Goal: Information Seeking & Learning: Learn about a topic

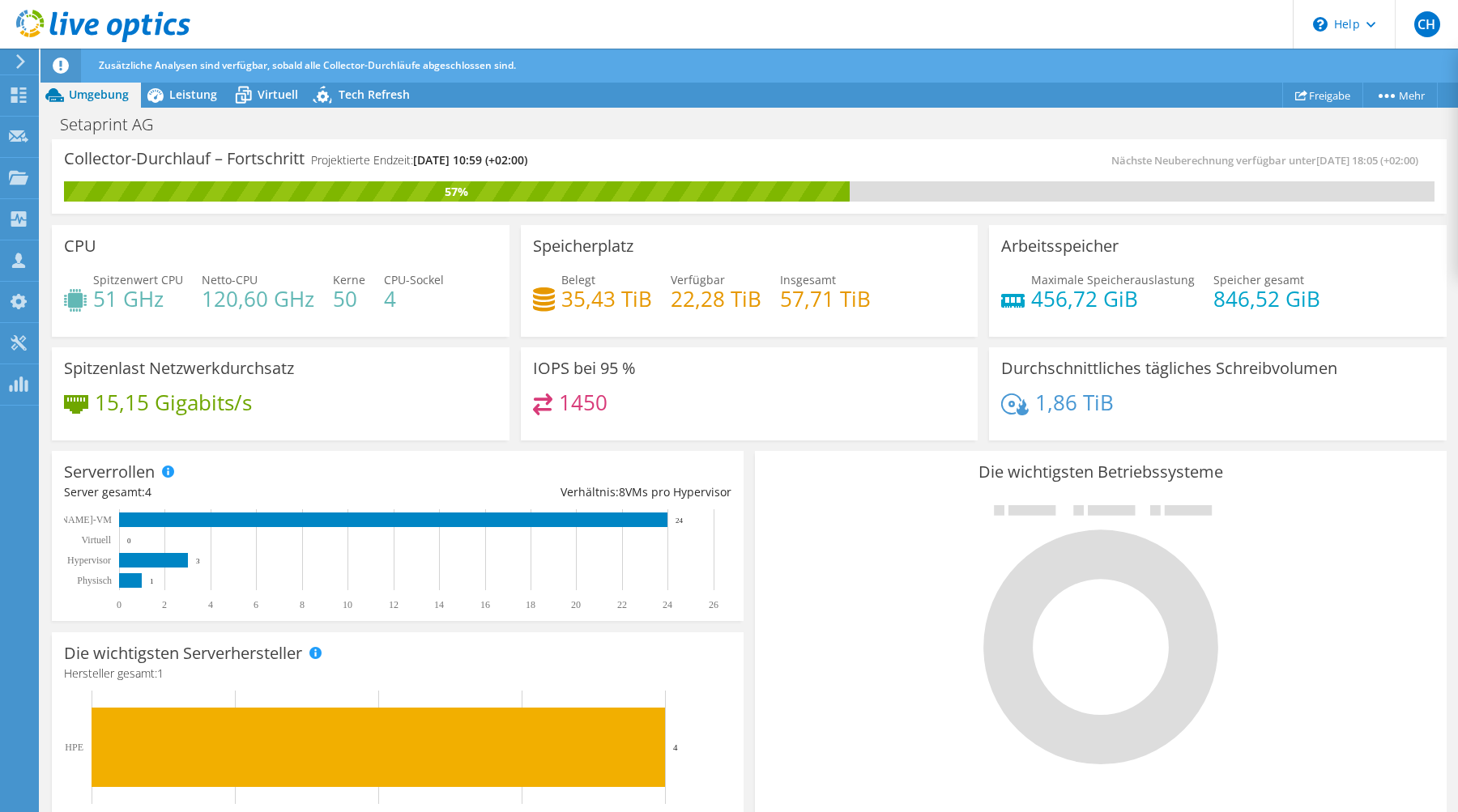
click at [191, 81] on div "Zusätzliche Analysen sind verfügbar, sobald alle Collector-Durchläufe abgeschlo…" at bounding box center [779, 65] width 1369 height 34
click at [190, 95] on span "Leistung" at bounding box center [193, 95] width 47 height 15
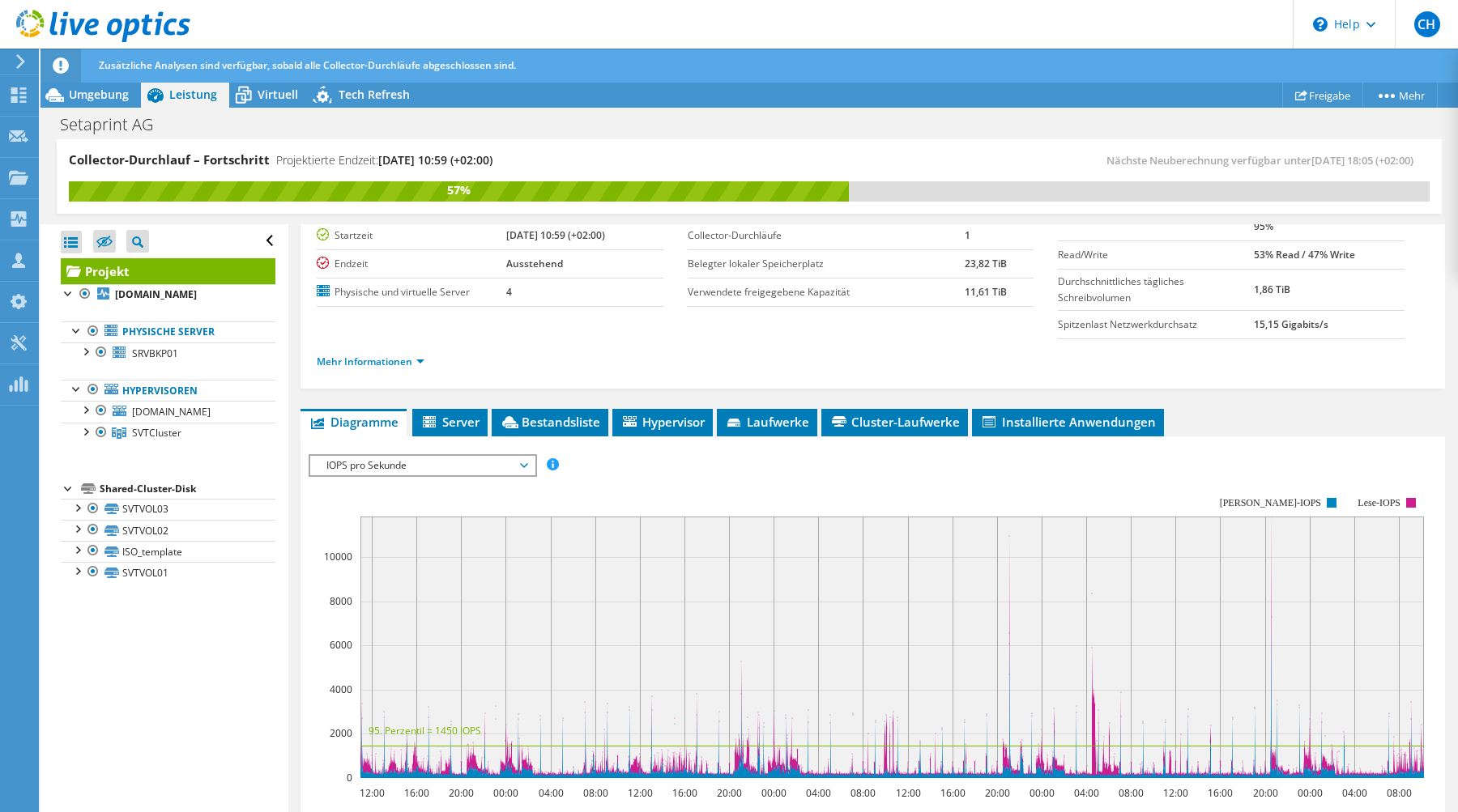
scroll to position [138, 0]
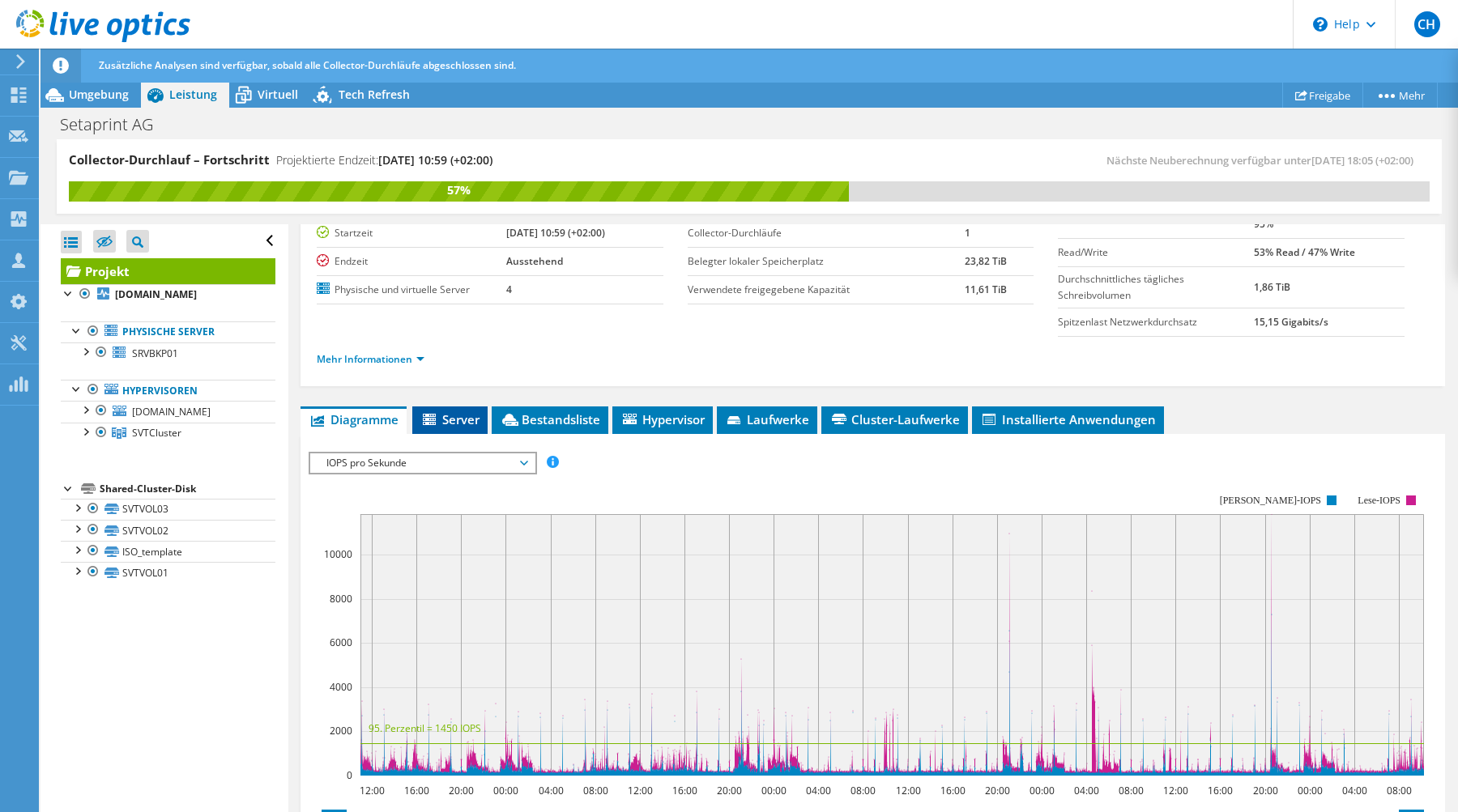
click at [460, 418] on span "Server" at bounding box center [449, 419] width 59 height 16
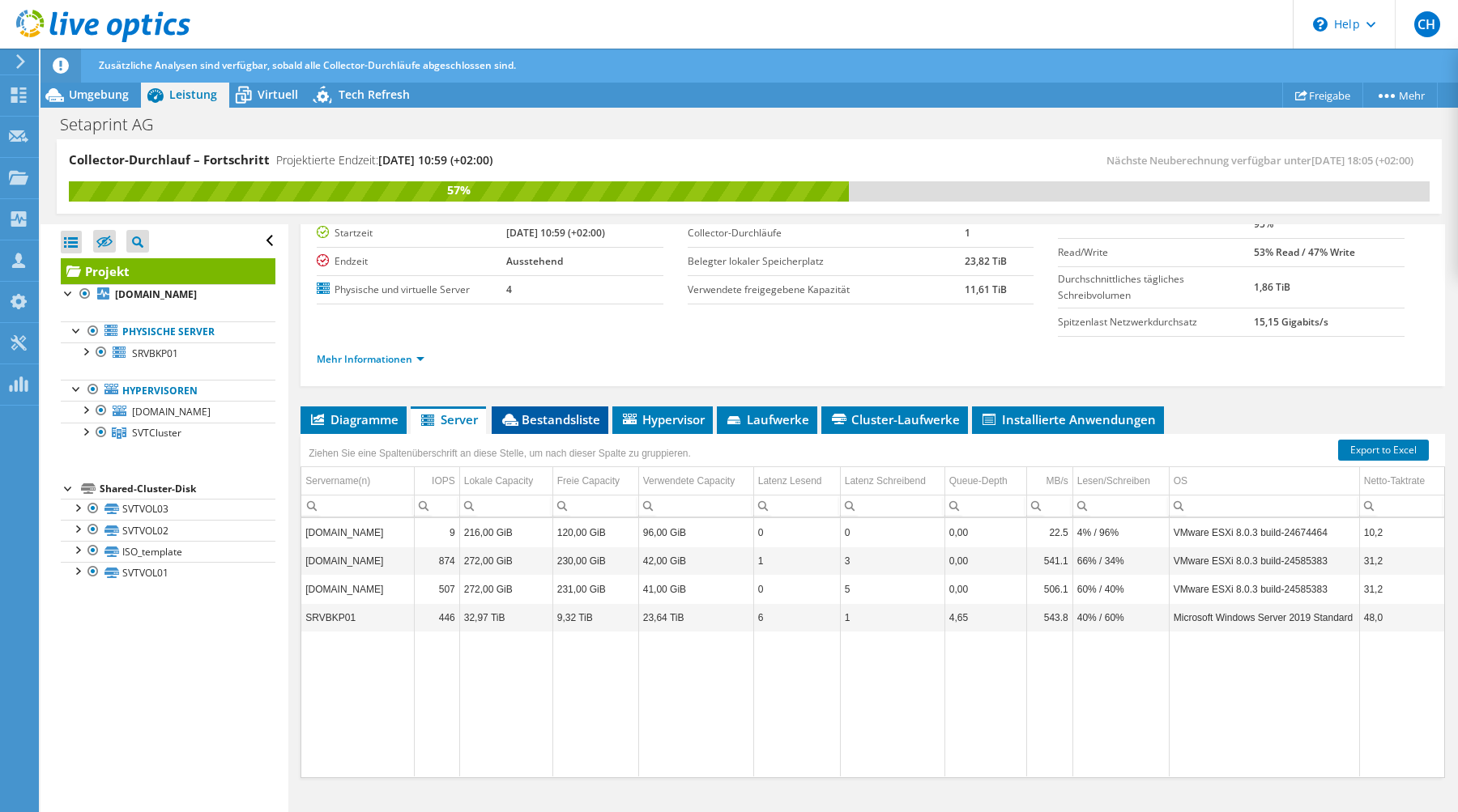
click at [573, 416] on span "Bestandsliste" at bounding box center [550, 419] width 101 height 16
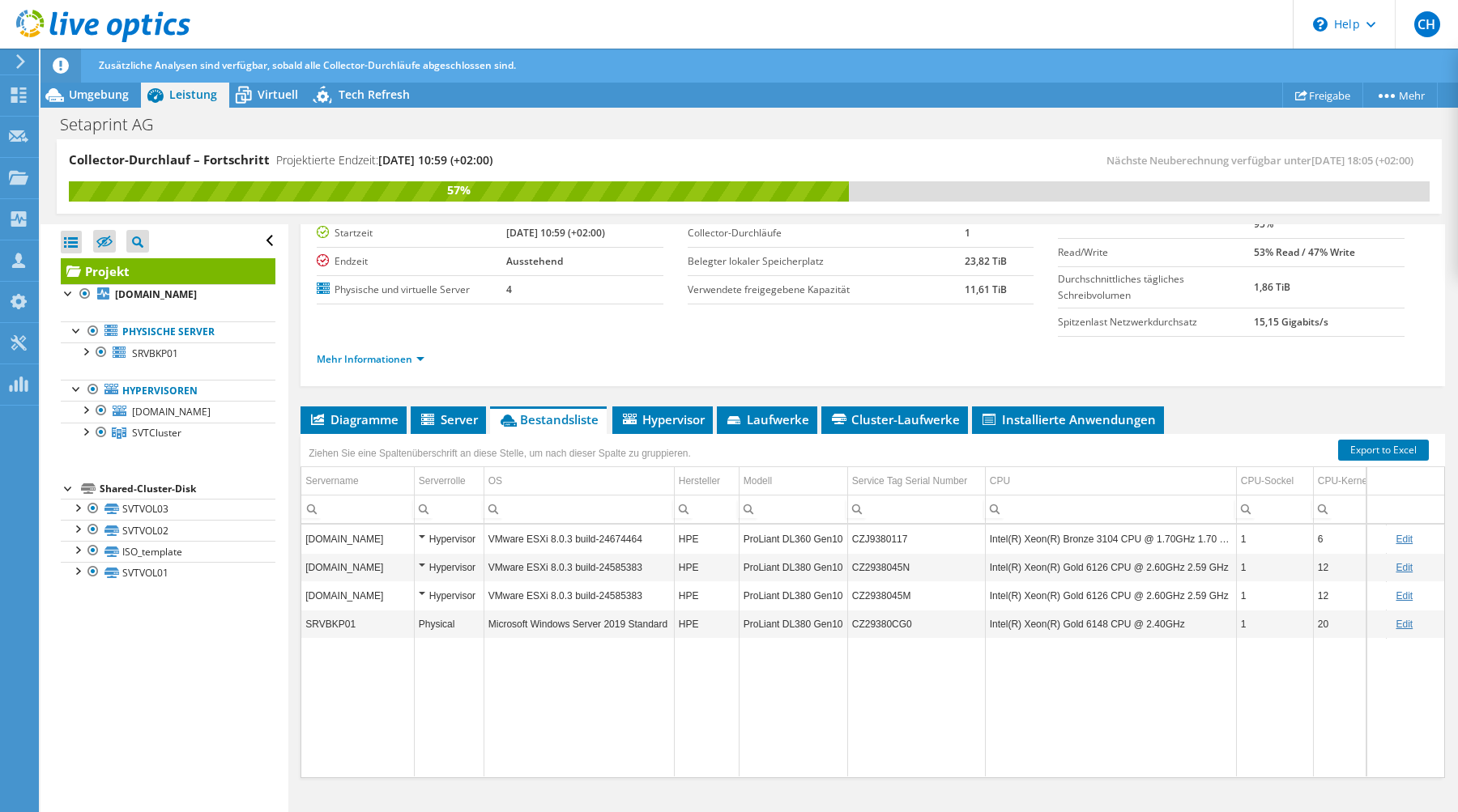
click at [602, 539] on td "VMware ESXi 8.0.3 build-24674464" at bounding box center [578, 538] width 191 height 28
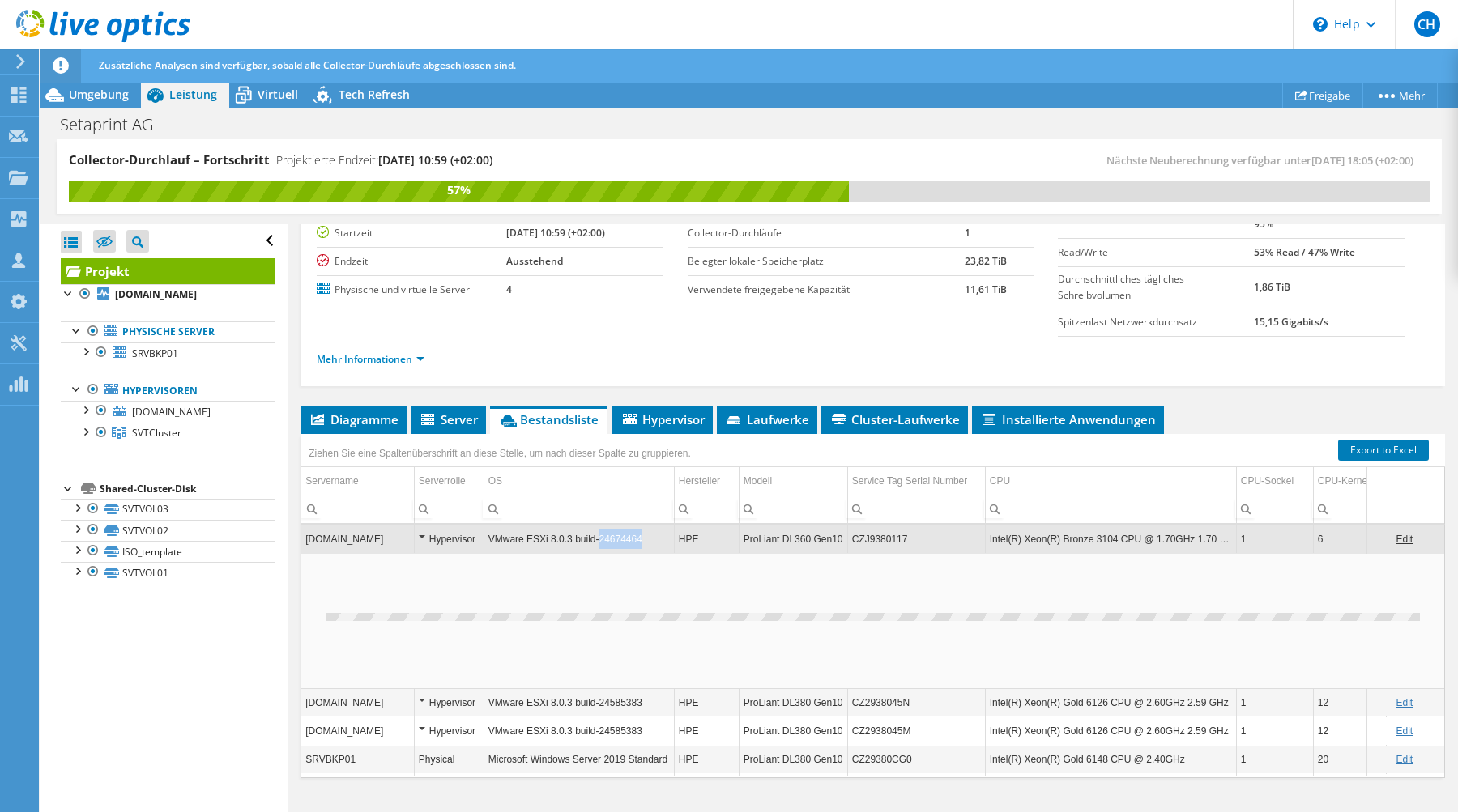
click at [602, 539] on td "VMware ESXi 8.0.3 build-24674464" at bounding box center [578, 538] width 191 height 28
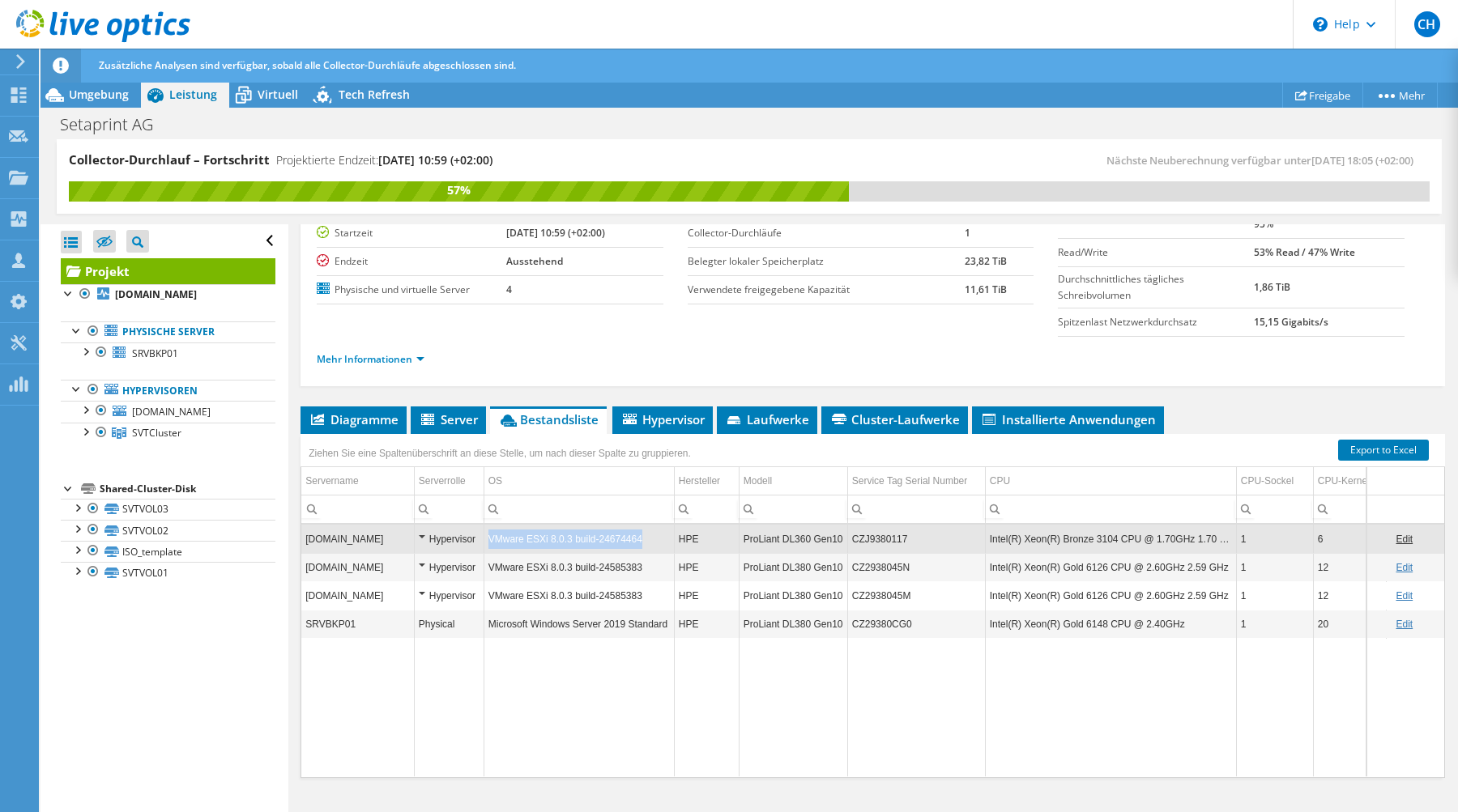
click at [602, 539] on td "VMware ESXi 8.0.3 build-24674464" at bounding box center [578, 538] width 191 height 28
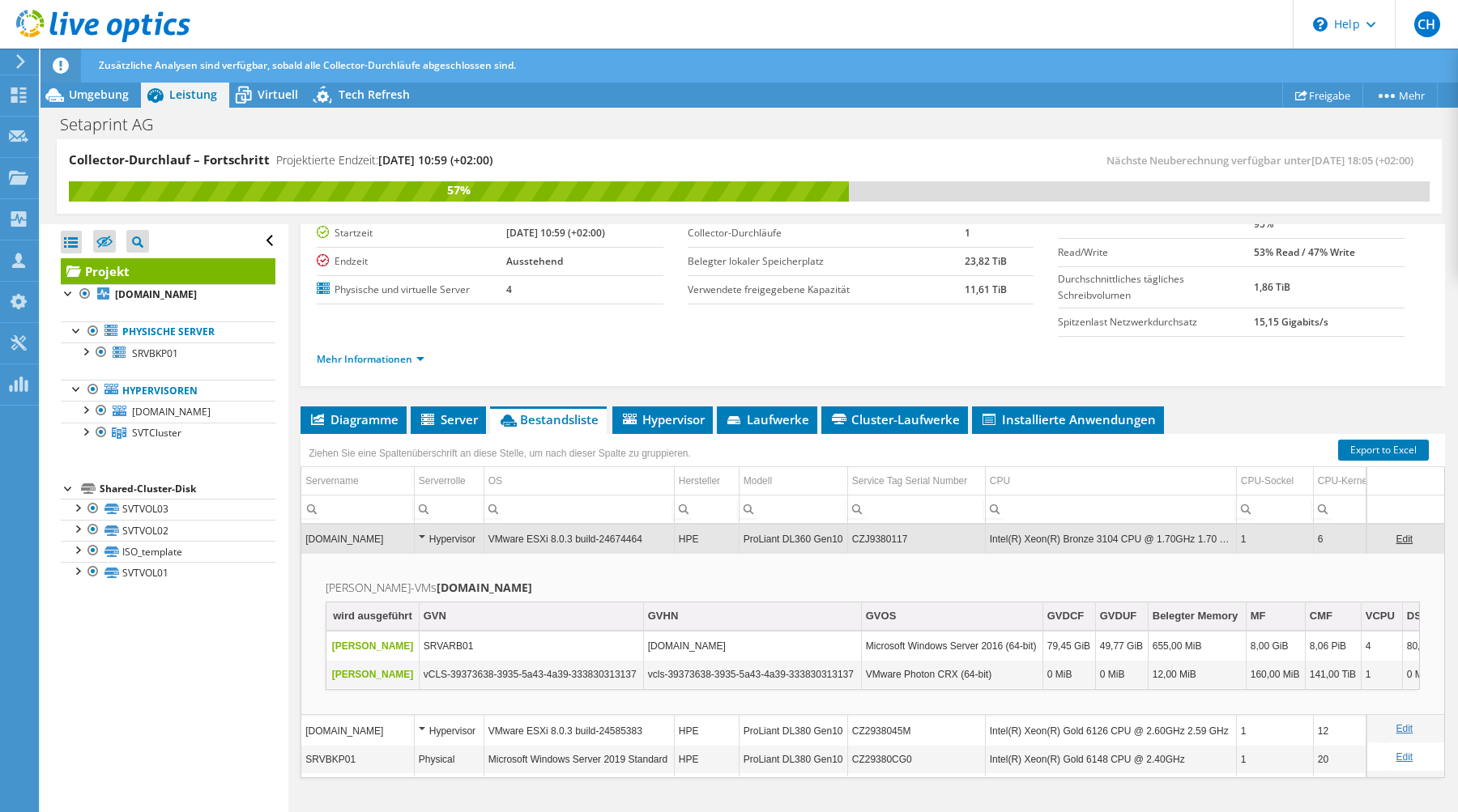
click at [602, 539] on td "VMware ESXi 8.0.3 build-24674464" at bounding box center [578, 538] width 191 height 28
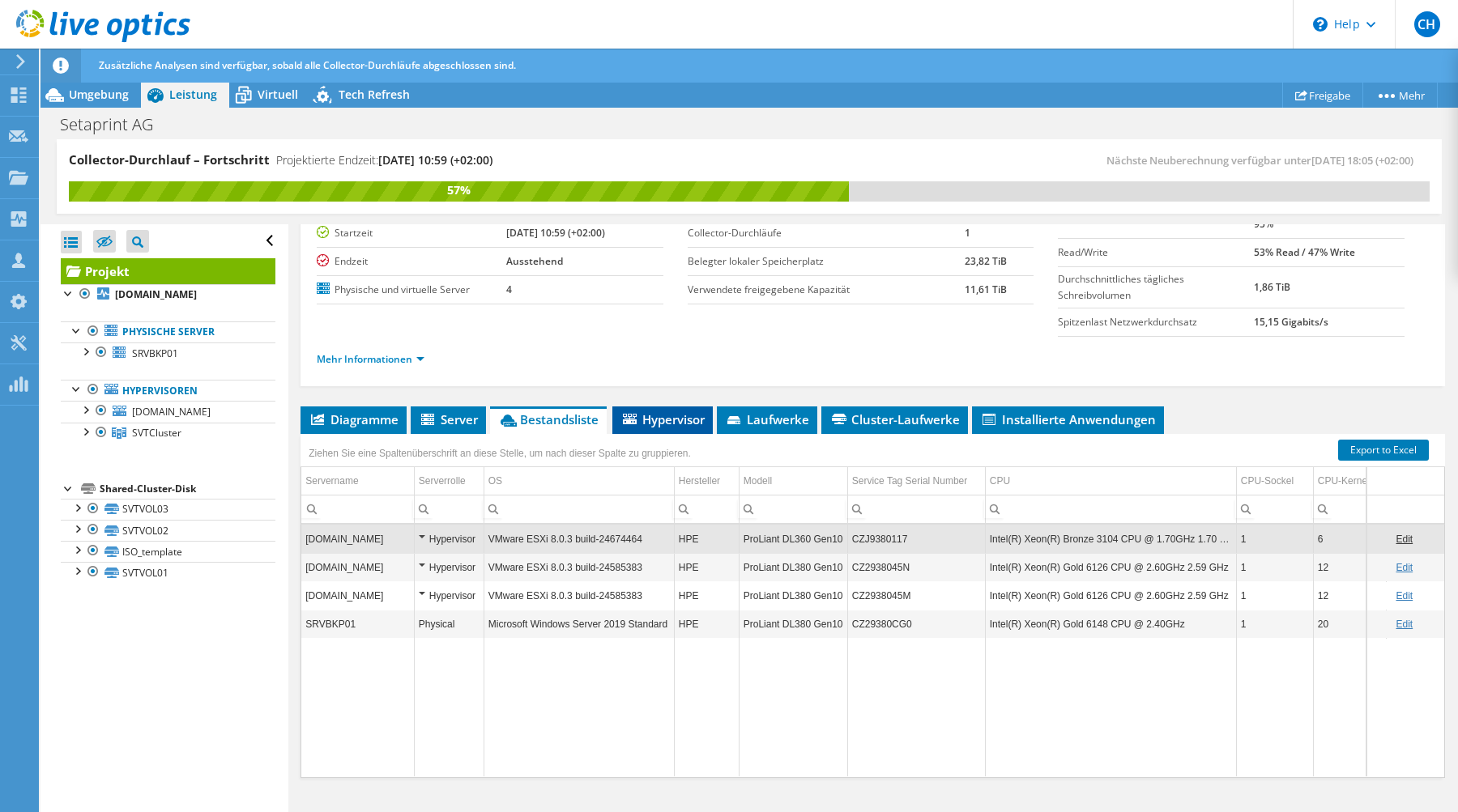
click at [700, 427] on span "Hypervisor" at bounding box center [662, 419] width 84 height 16
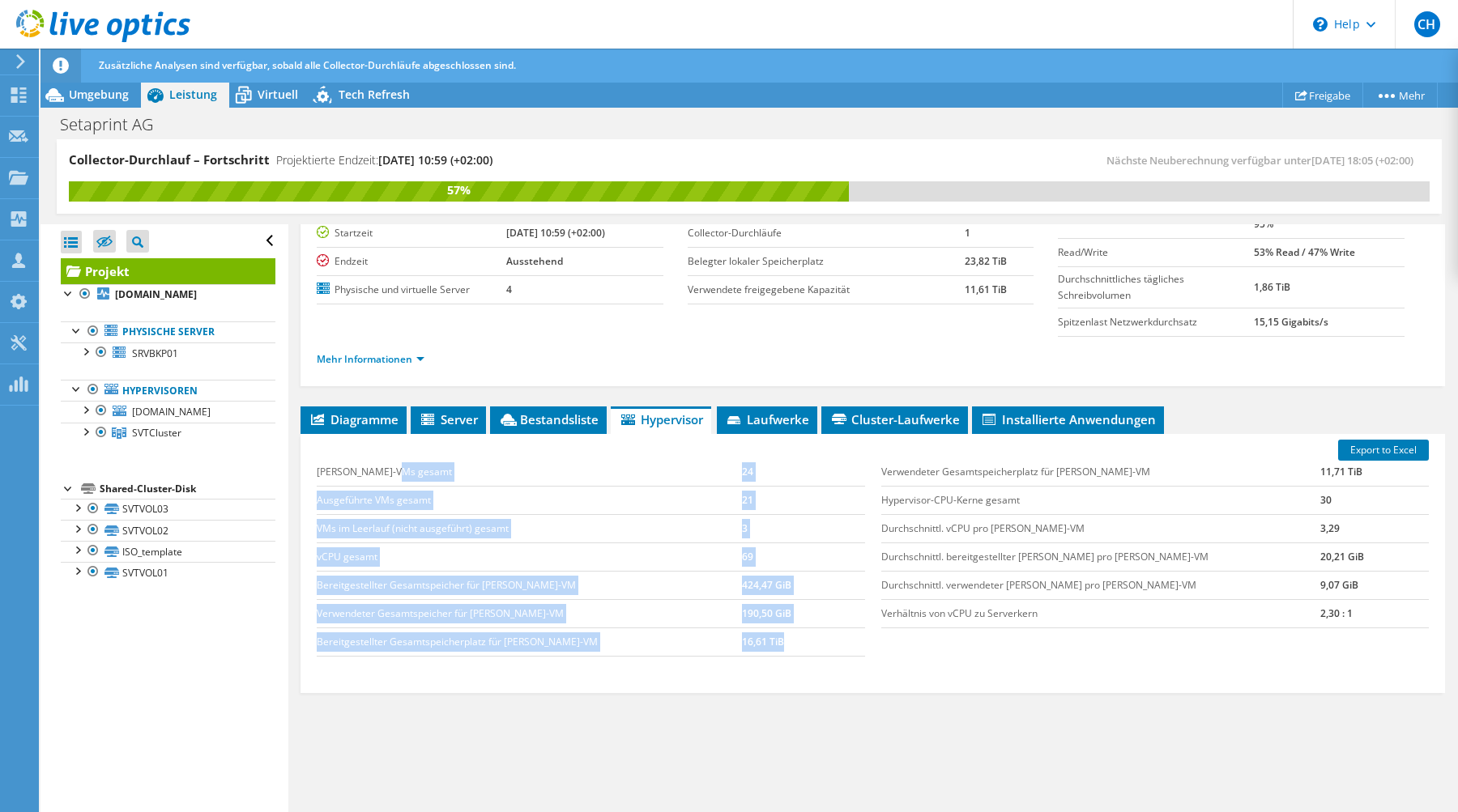
drag, startPoint x: 702, startPoint y: 478, endPoint x: 785, endPoint y: 633, distance: 175.8
click at [785, 633] on tbody "[PERSON_NAME]-VMs gesamt 24 Ausgeführte VMs gesamt 21 VMs im Leerlauf (nicht au…" at bounding box center [590, 556] width 547 height 198
click at [785, 633] on td "16,61 TiB" at bounding box center [803, 641] width 122 height 28
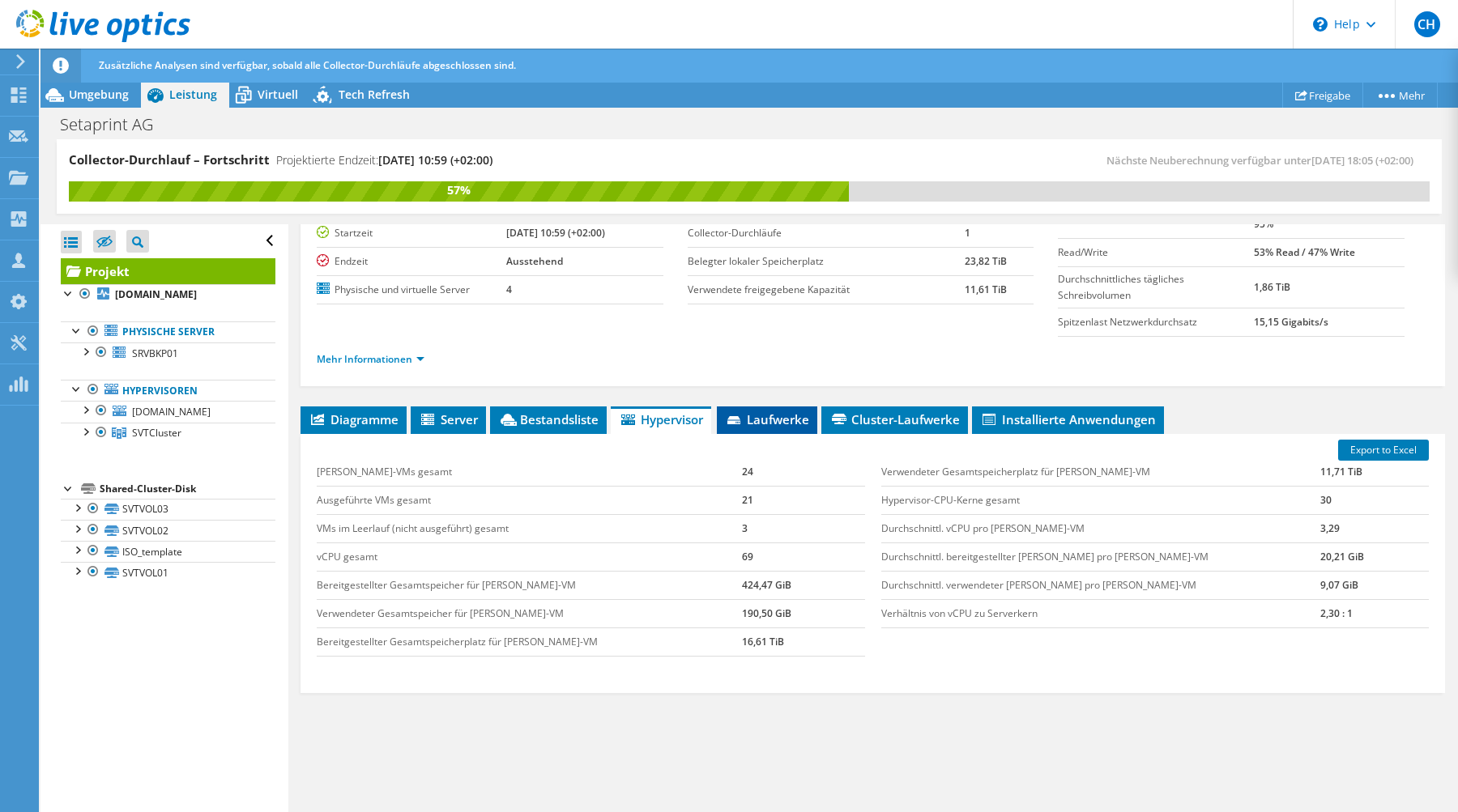
click at [768, 422] on span "Laufwerke" at bounding box center [767, 419] width 84 height 16
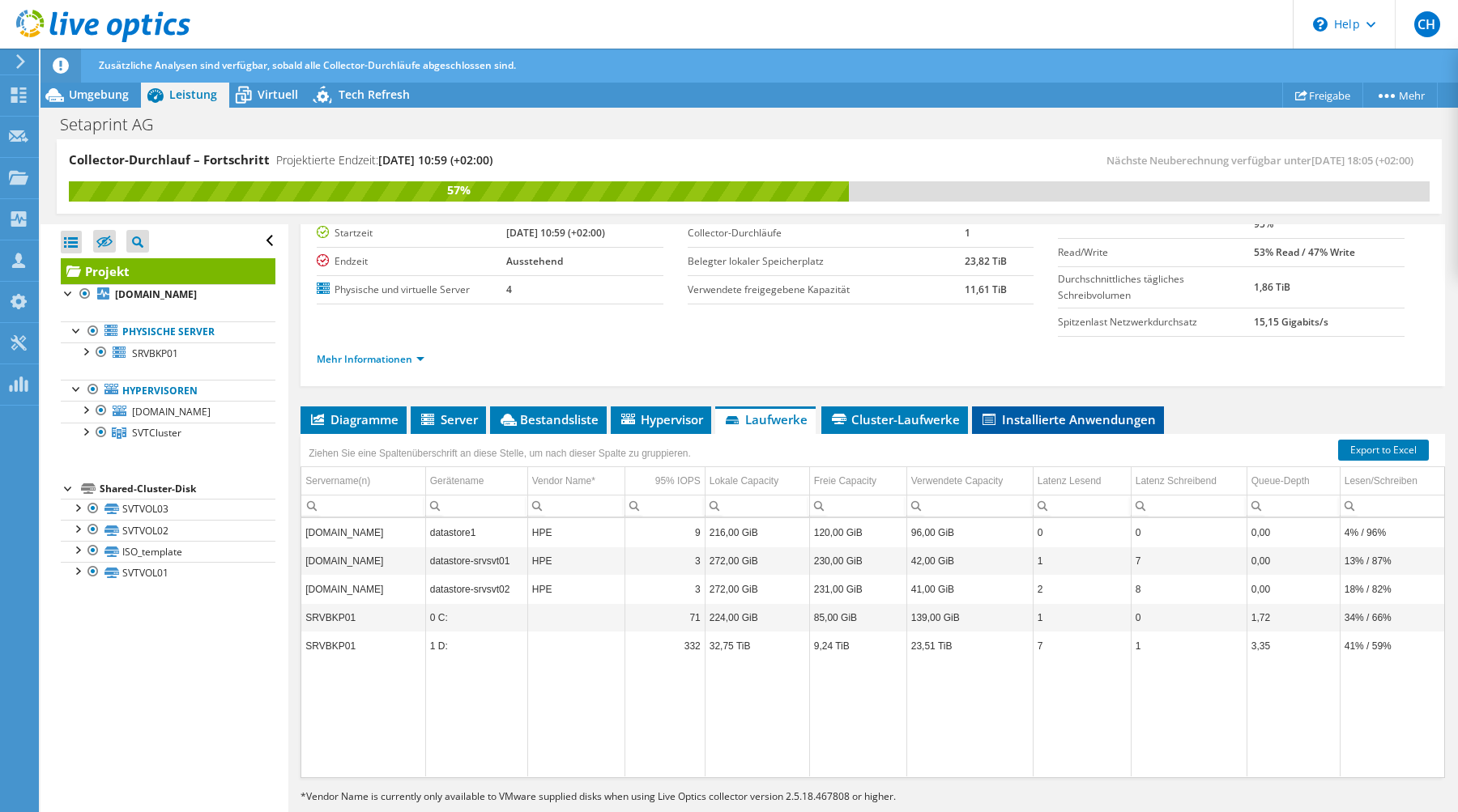
click at [1006, 424] on span "Installierte Anwendungen" at bounding box center [1068, 419] width 176 height 16
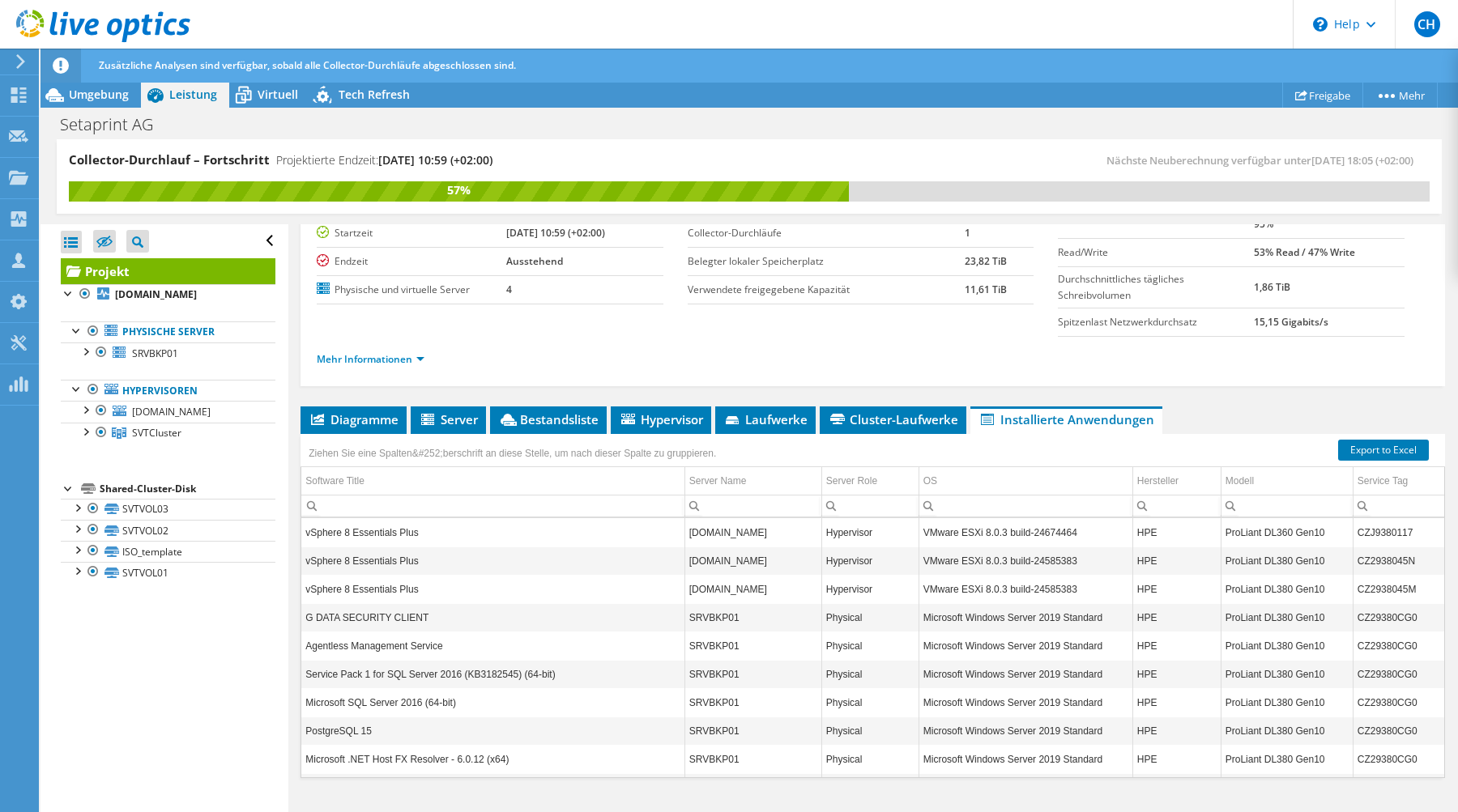
scroll to position [0, 0]
click at [367, 411] on span "Diagramme" at bounding box center [353, 419] width 90 height 16
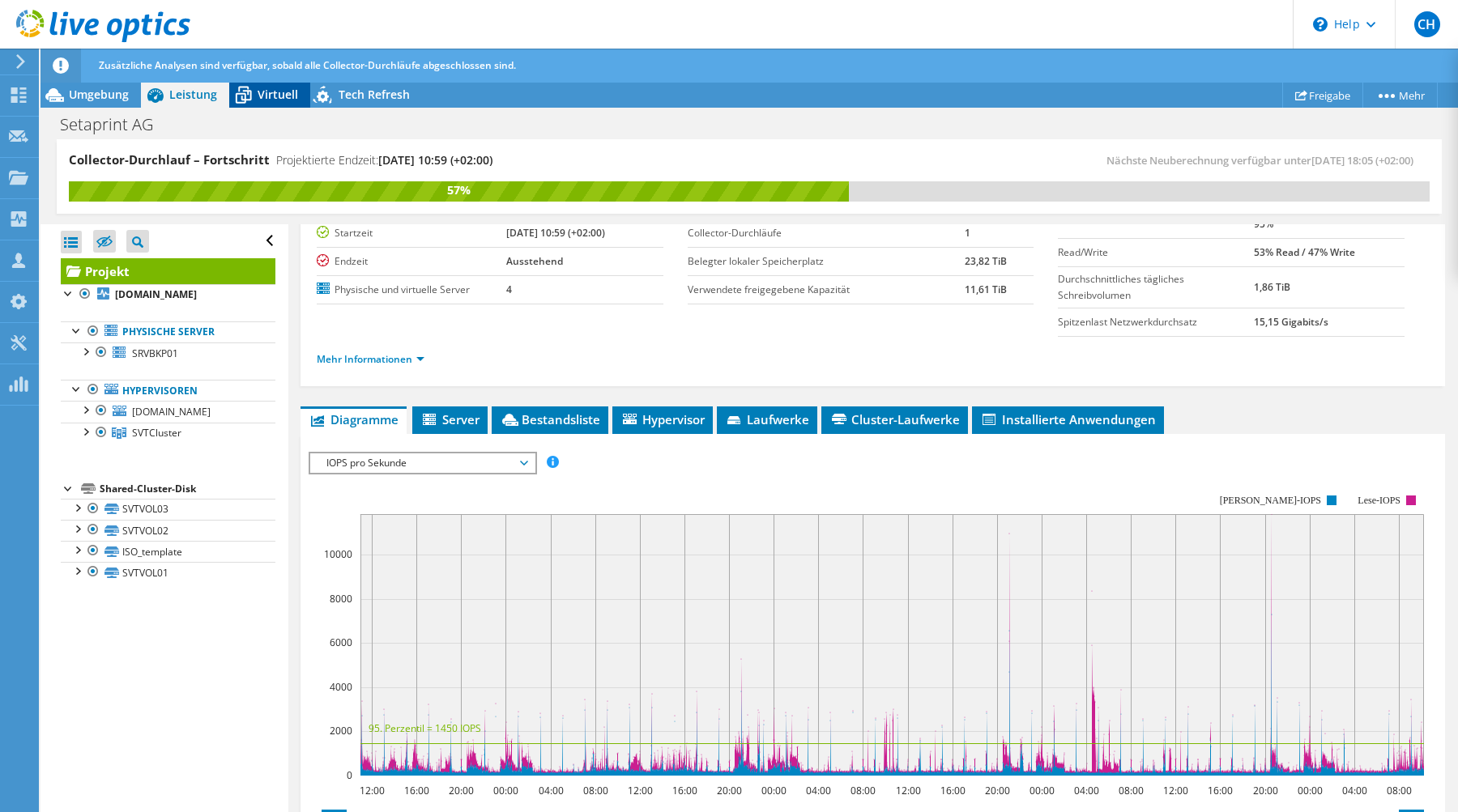
click at [253, 93] on icon at bounding box center [243, 95] width 28 height 28
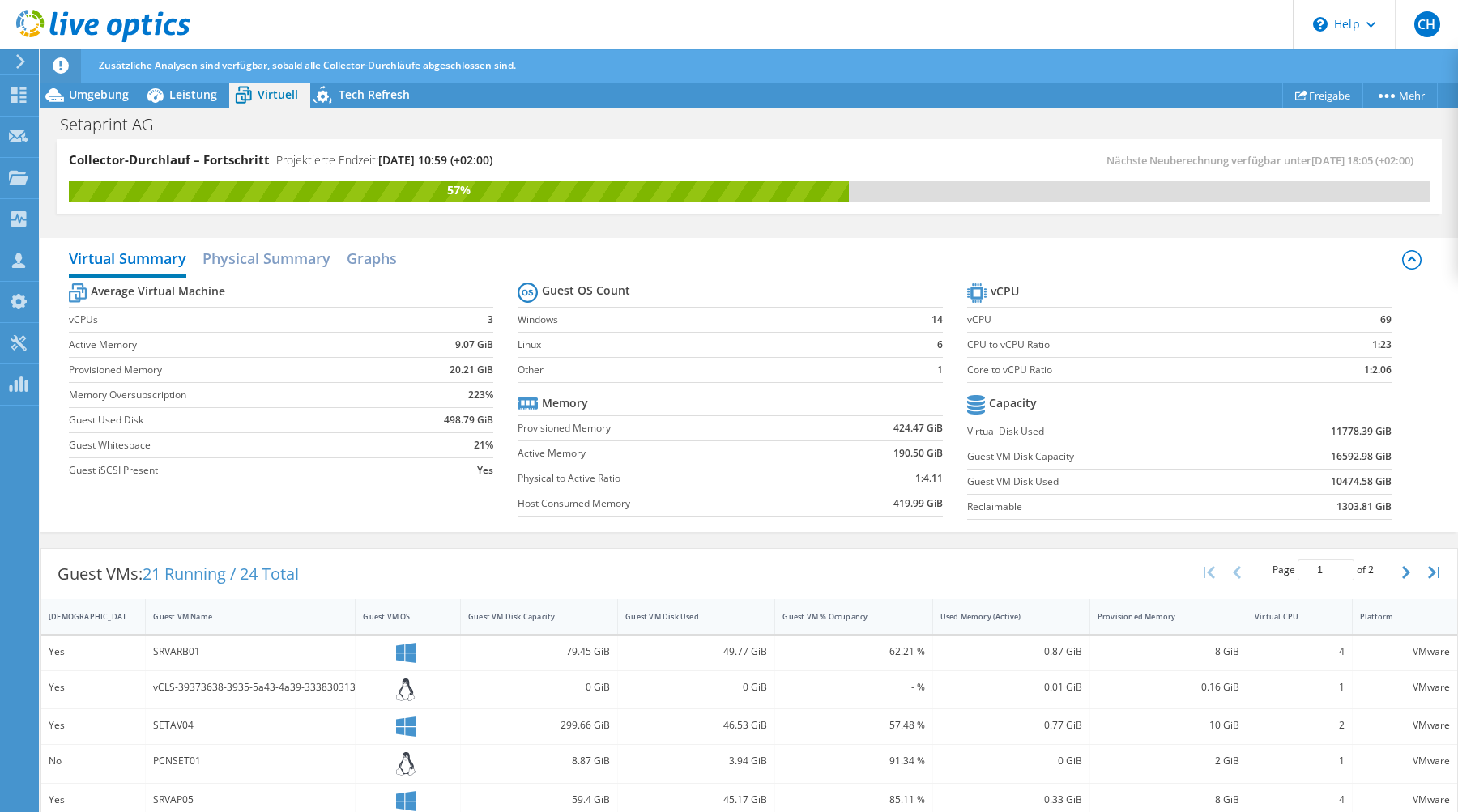
drag, startPoint x: 55, startPoint y: 319, endPoint x: 493, endPoint y: 491, distance: 470.6
click at [493, 491] on div "Virtual Summary Physical Summary Graphs Average Virtual Machine vCPUs 3 Active …" at bounding box center [749, 385] width 1417 height 294
click at [491, 488] on section "Average Virtual Machine vCPUs 3 Active Memory 9.07 GiB Provisioned Memory 20.21…" at bounding box center [292, 385] width 448 height 212
click at [389, 256] on h2 "Graphs" at bounding box center [372, 259] width 50 height 36
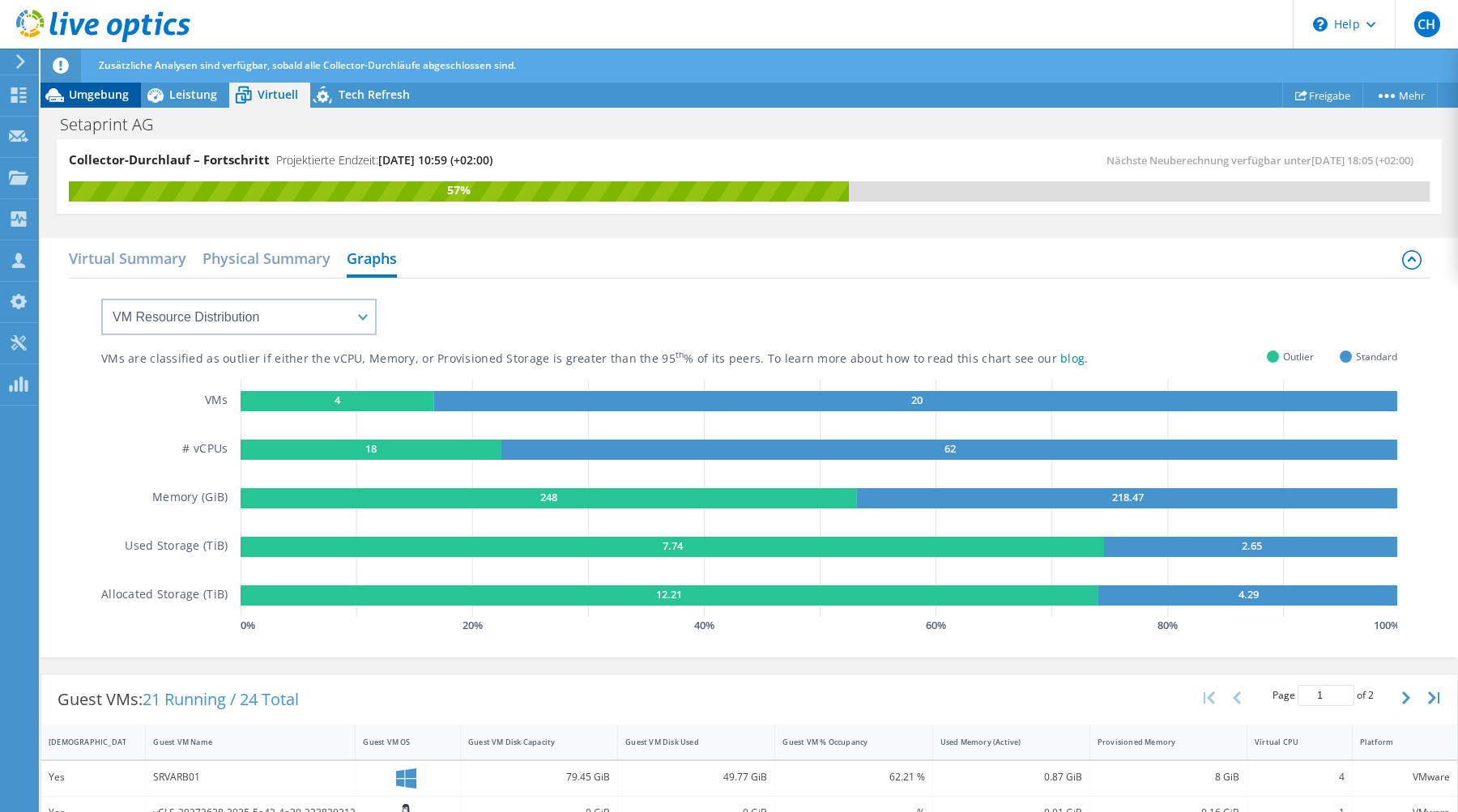
click at [95, 102] on div "Umgebung" at bounding box center [91, 94] width 101 height 26
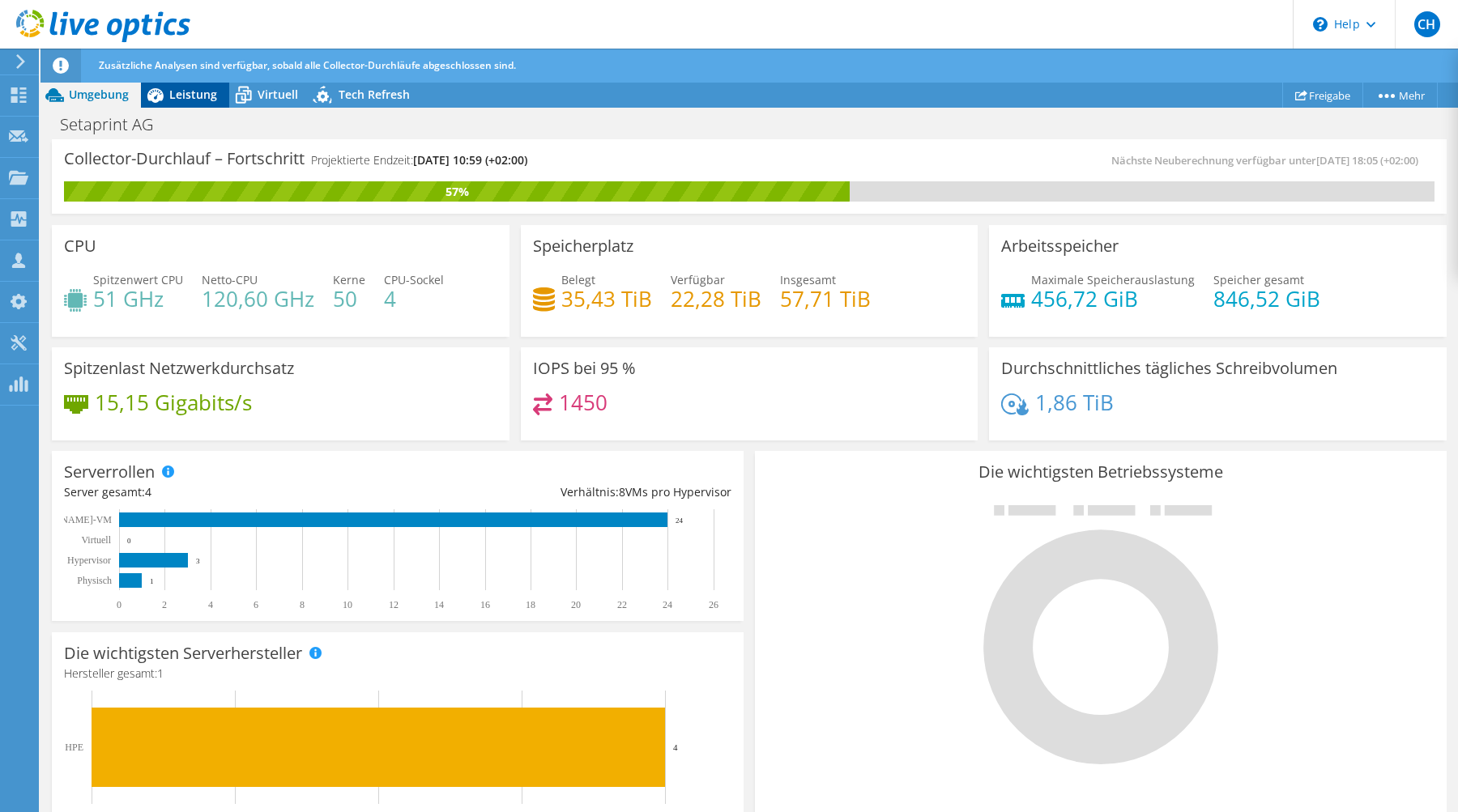
click at [197, 85] on div "Leistung" at bounding box center [185, 94] width 88 height 26
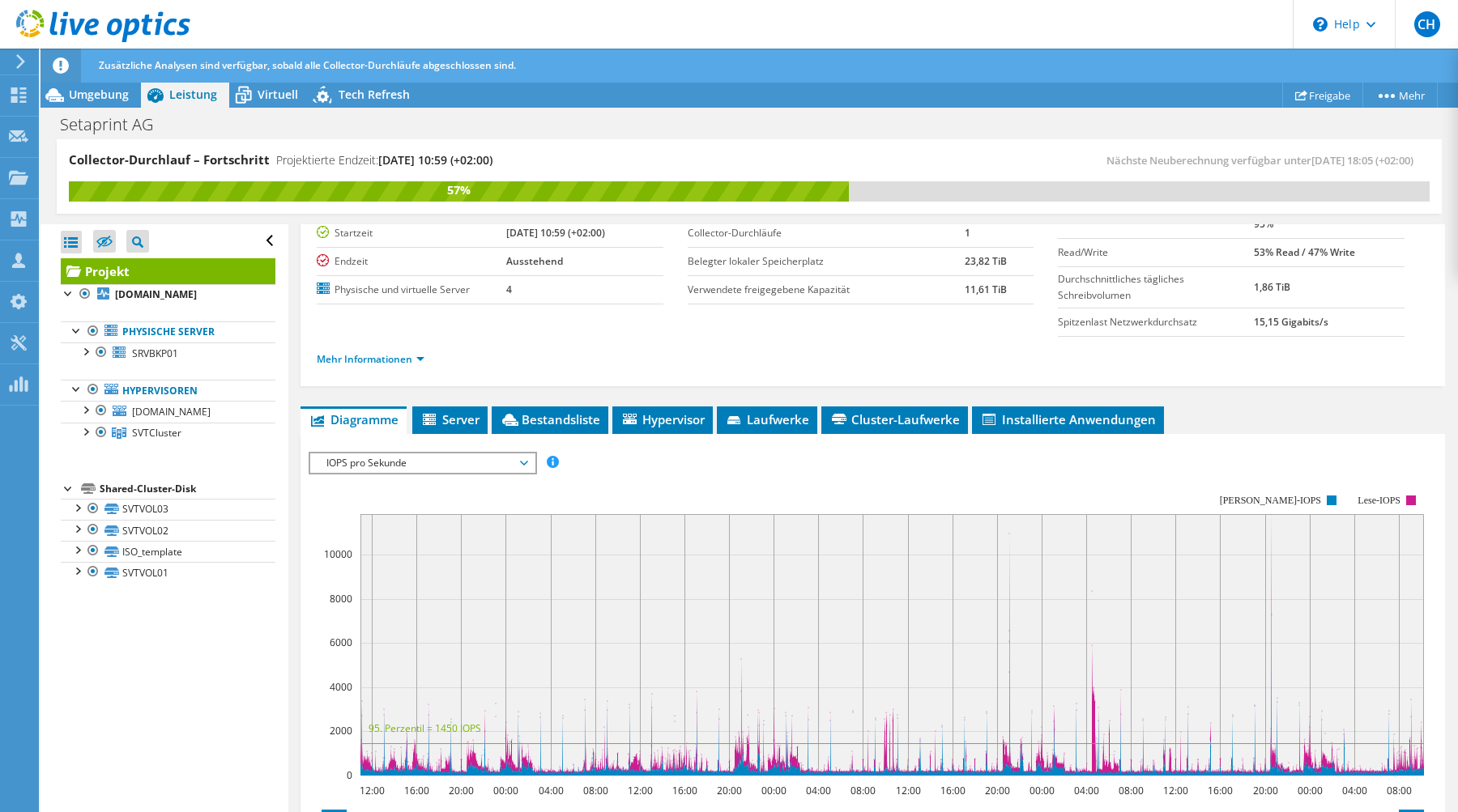
click at [392, 473] on div "IOPS pro Sekunde IOPS pro Sekunde Disk-Durchsatz IO-Size Latenz Queue-Depth CPU…" at bounding box center [423, 463] width 228 height 22
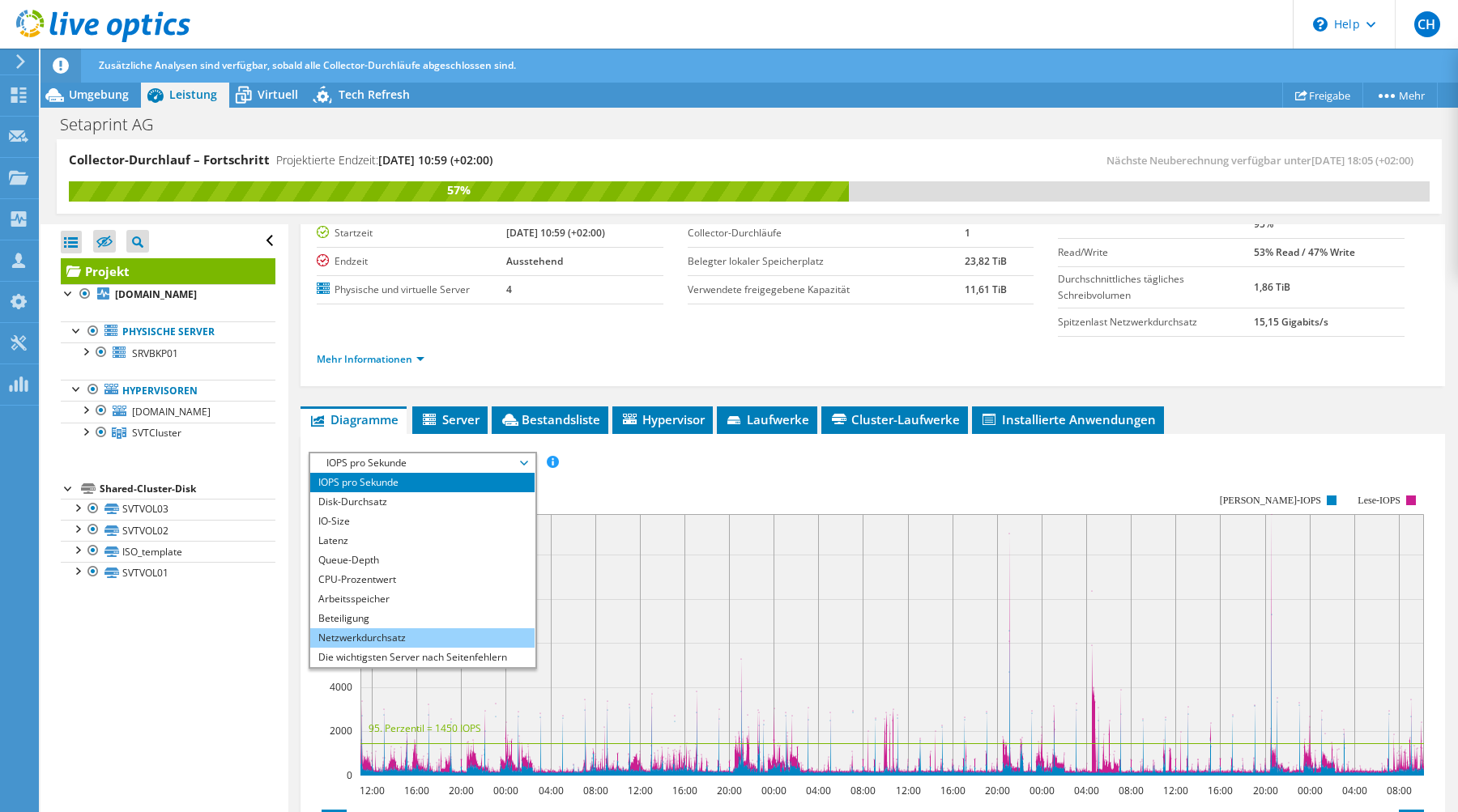
click at [384, 646] on li "Netzwerkdurchsatz" at bounding box center [422, 638] width 225 height 19
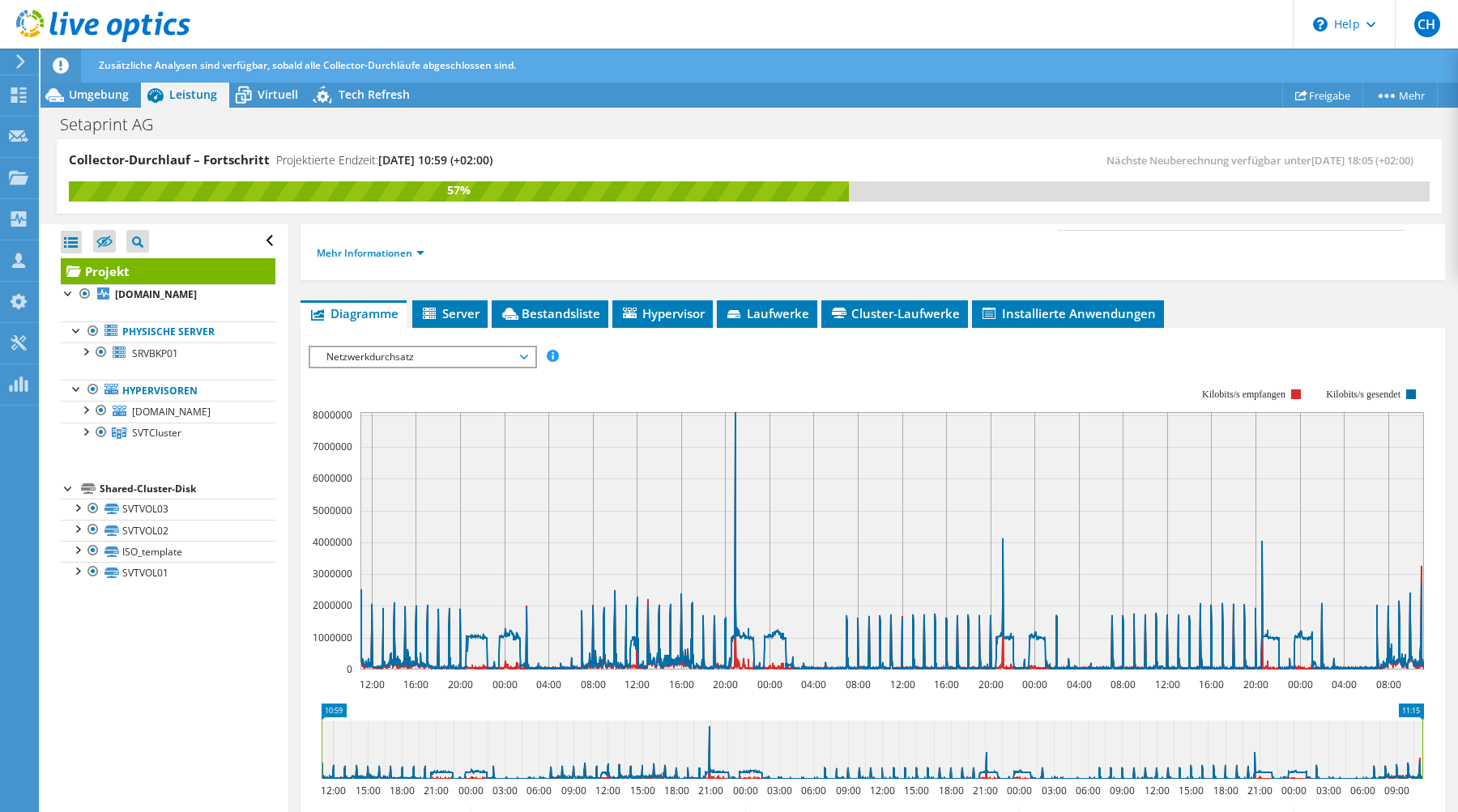
scroll to position [264, 0]
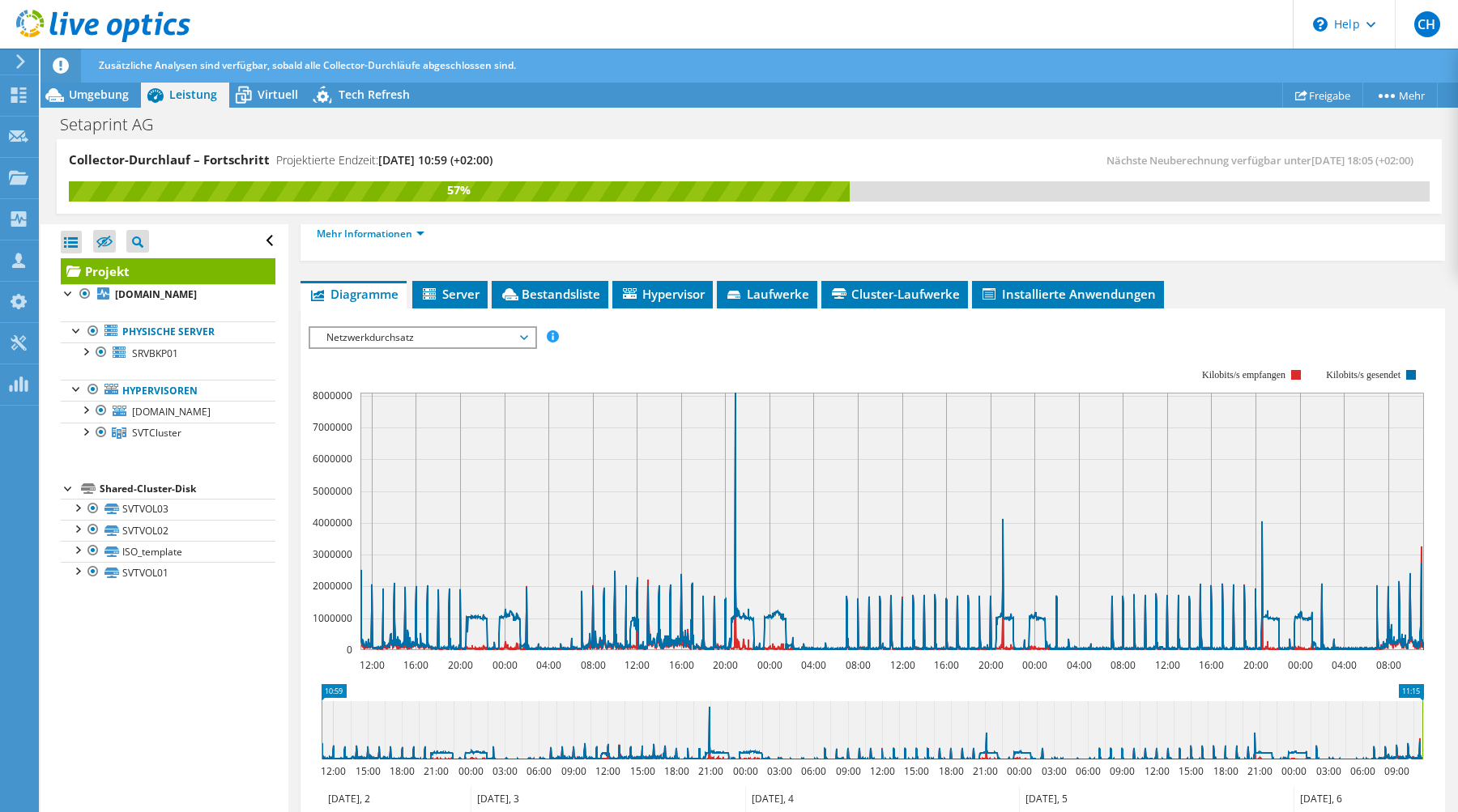
click at [971, 576] on rect at bounding box center [892, 522] width 1063 height 257
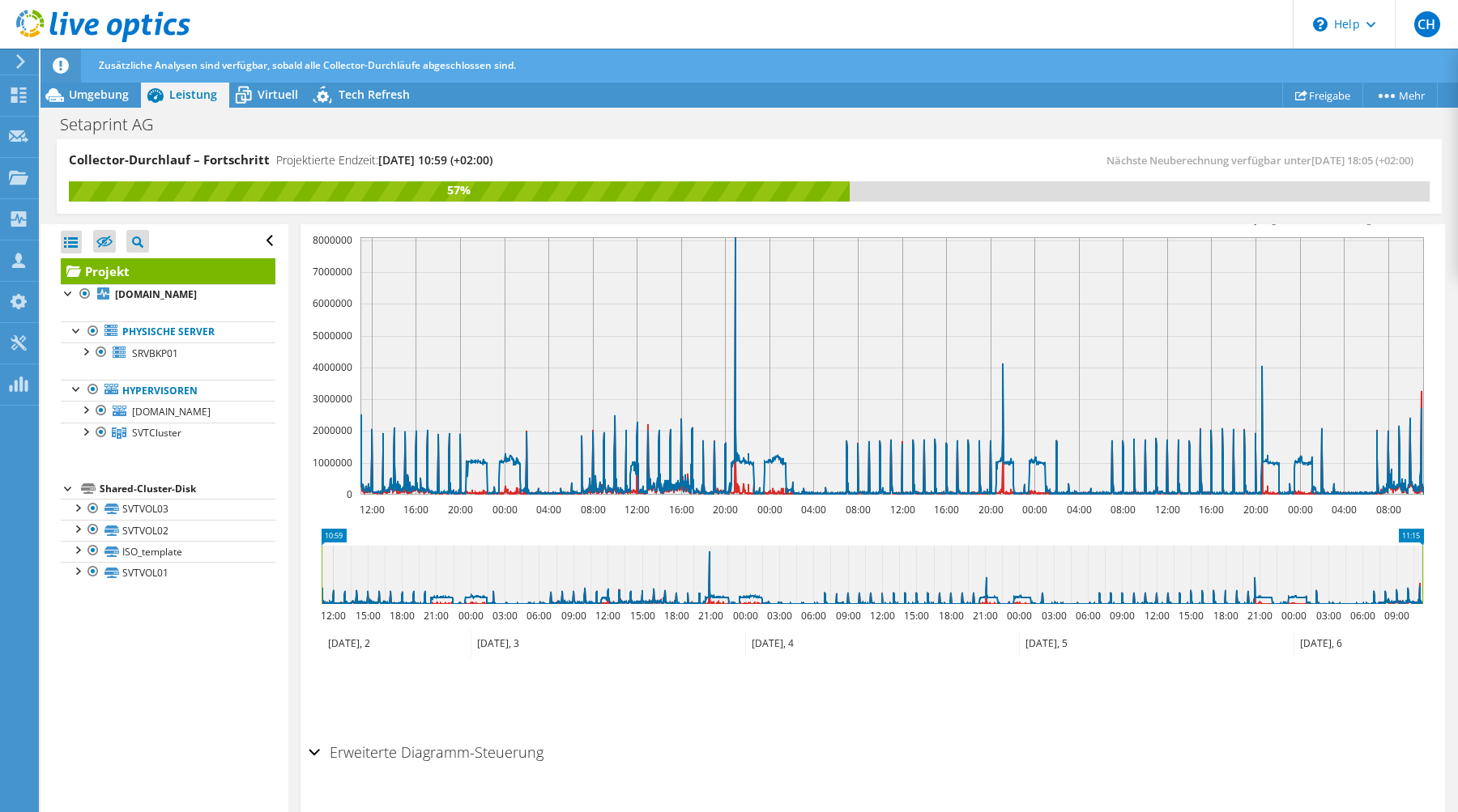
scroll to position [422, 0]
click at [124, 99] on span "Umgebung" at bounding box center [99, 95] width 60 height 15
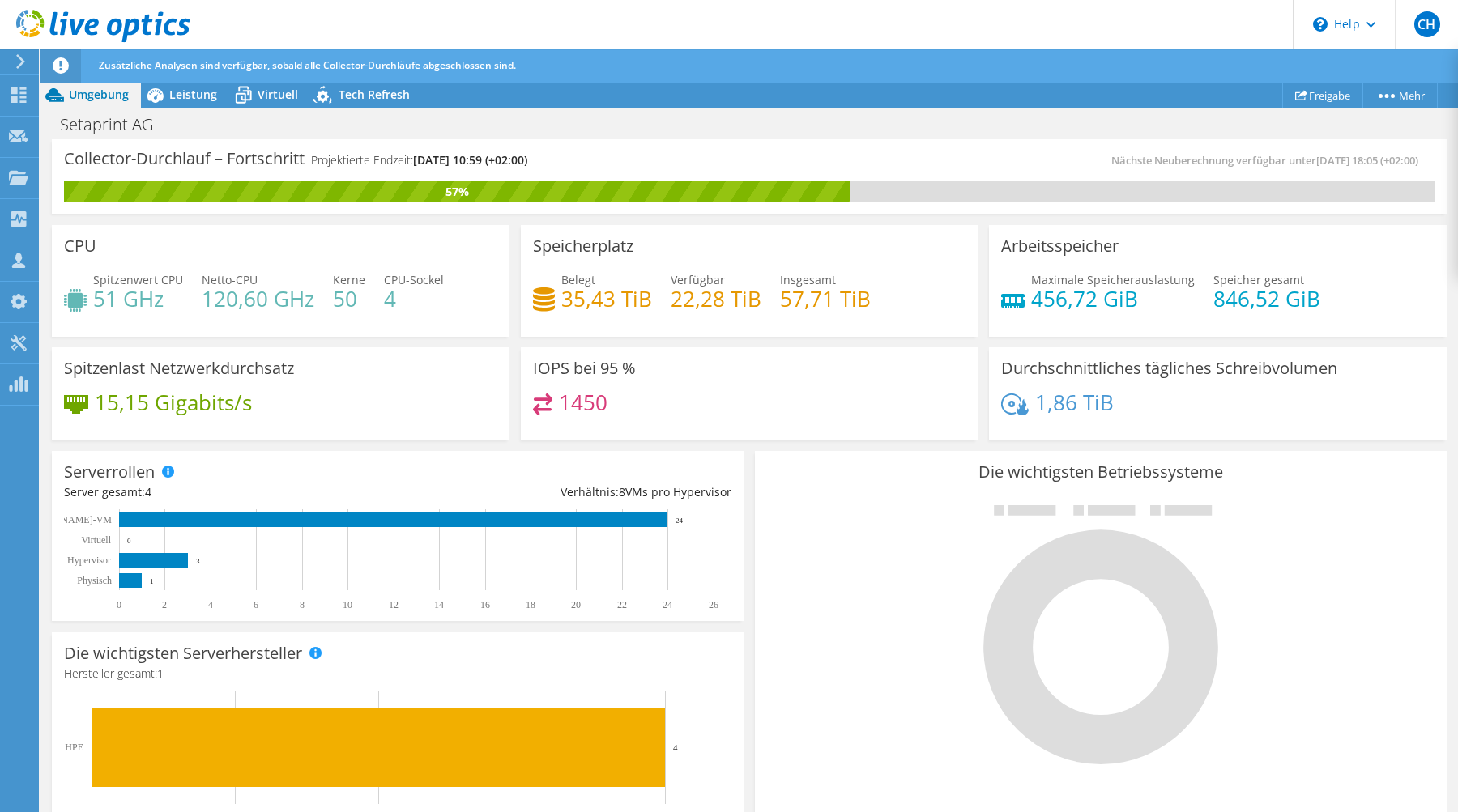
click at [582, 400] on h4 "1450" at bounding box center [583, 403] width 48 height 17
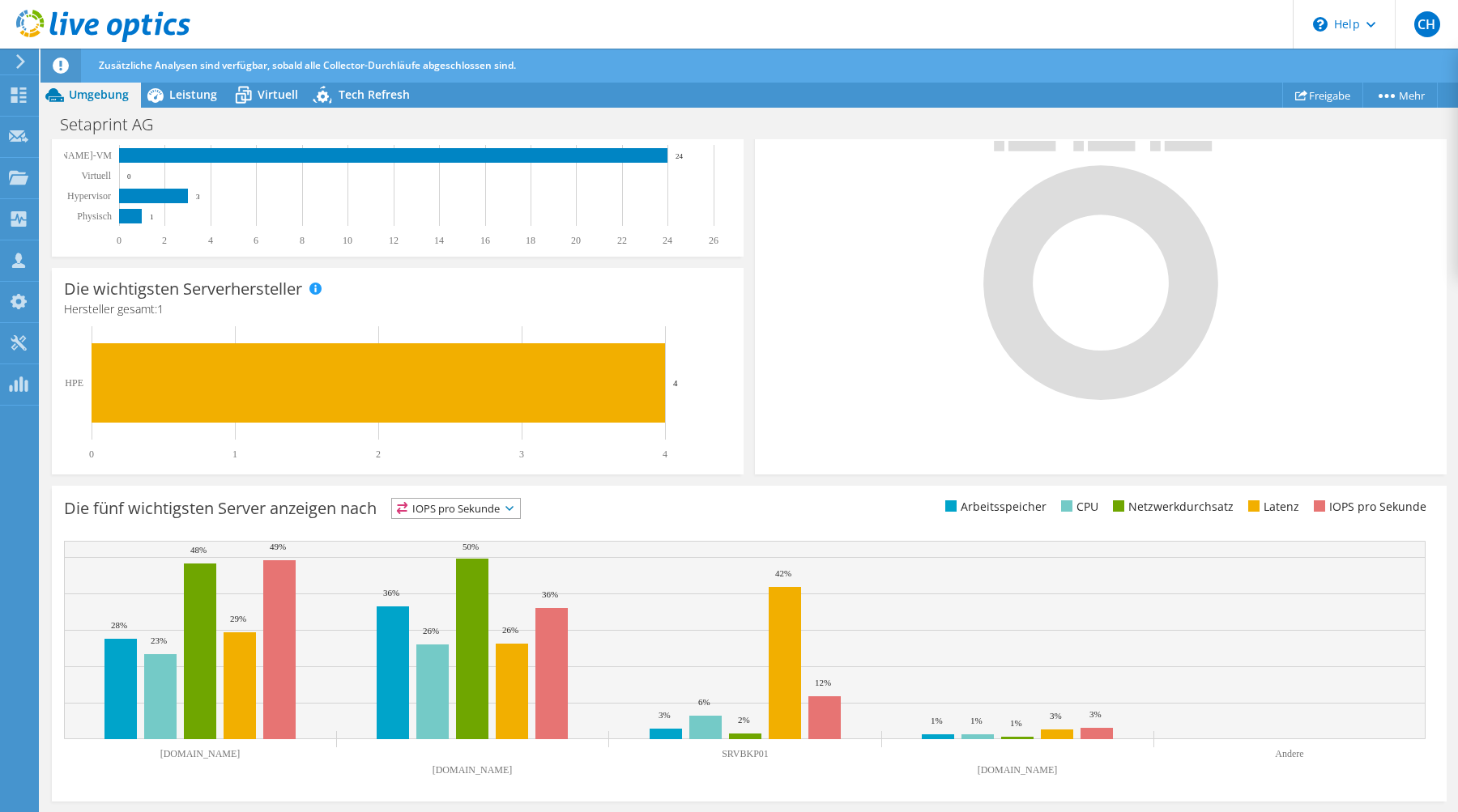
scroll to position [364, 0]
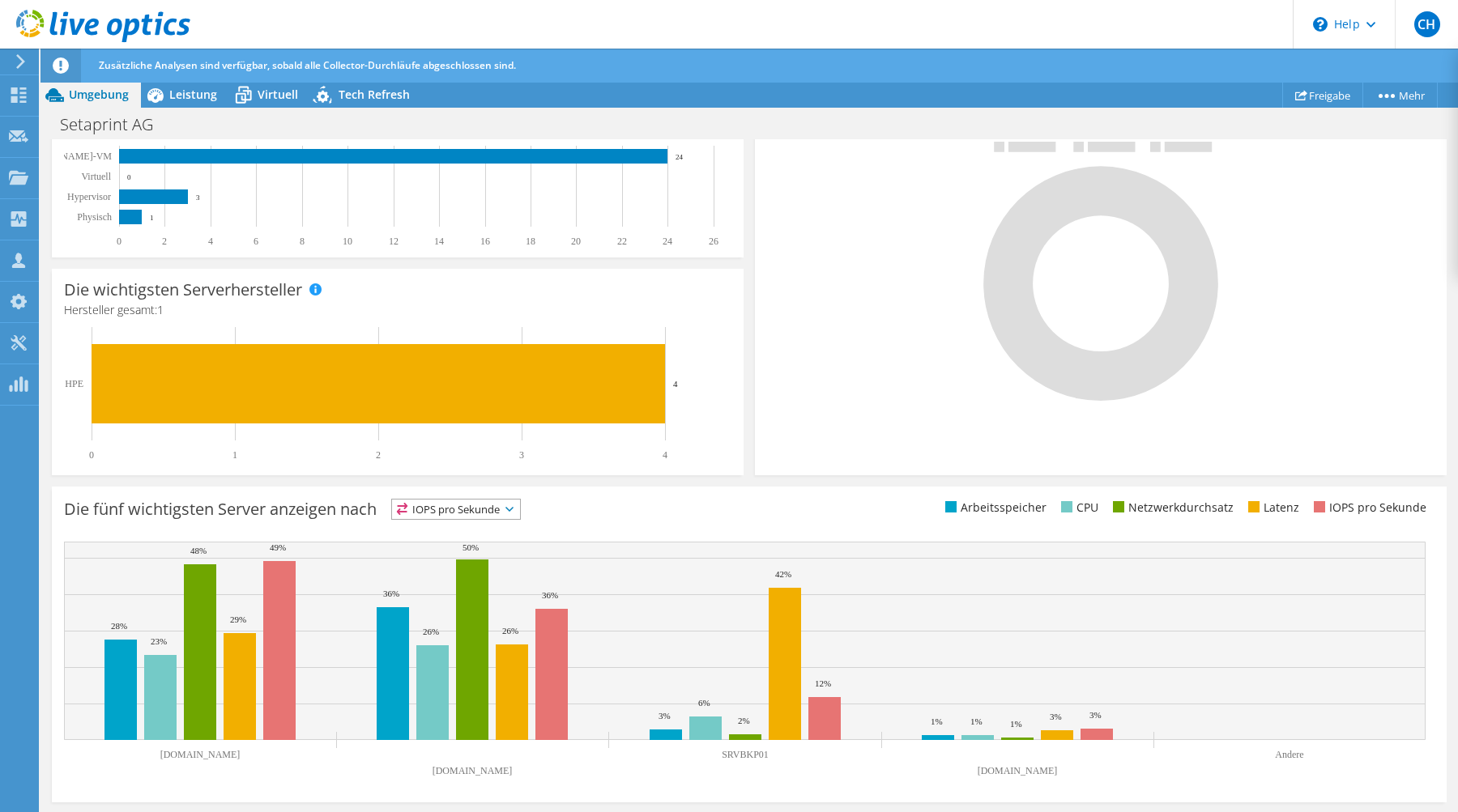
click at [513, 499] on span "IOPS pro Sekunde" at bounding box center [456, 509] width 128 height 19
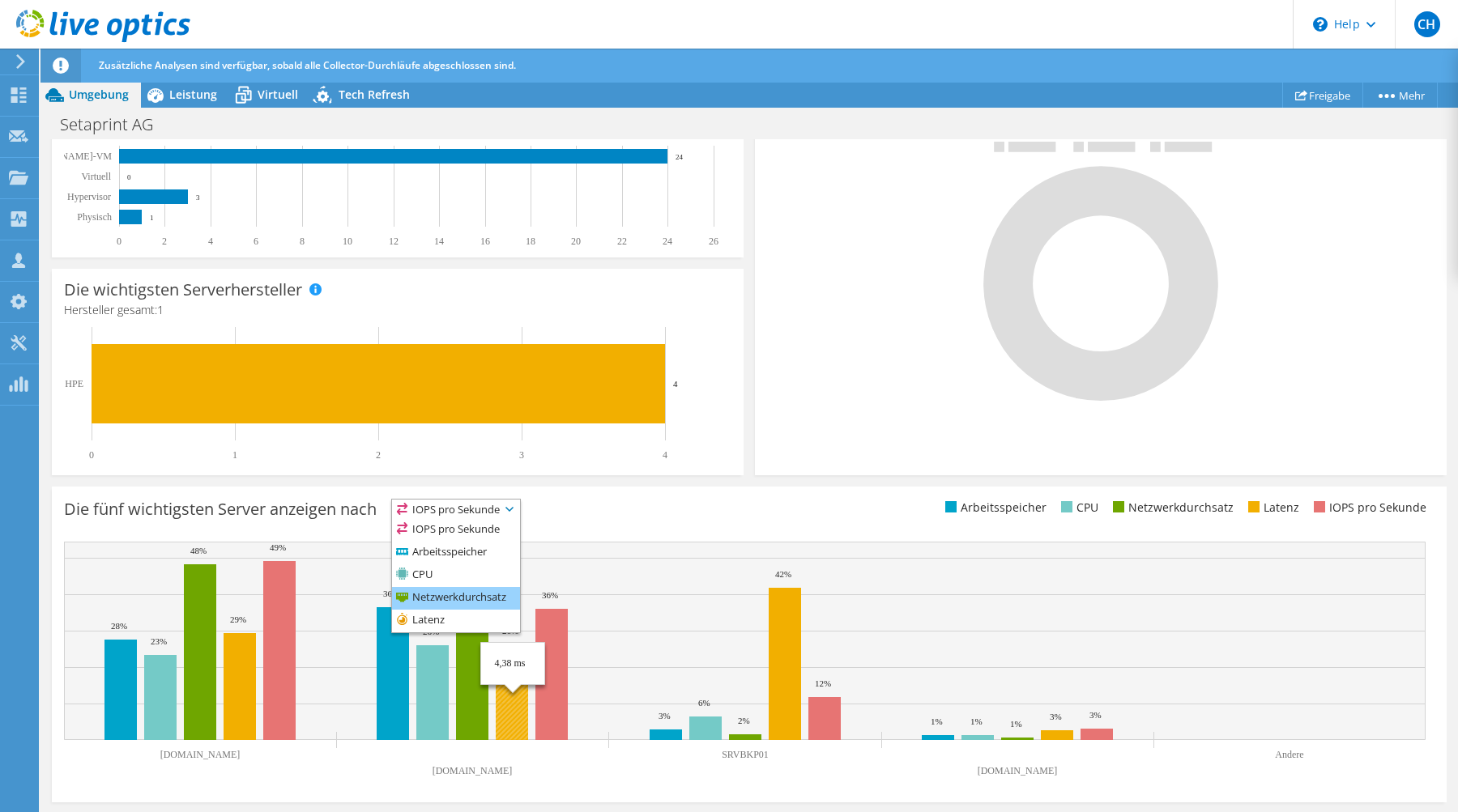
click at [486, 599] on li "Netzwerkdurchsatz" at bounding box center [456, 597] width 128 height 22
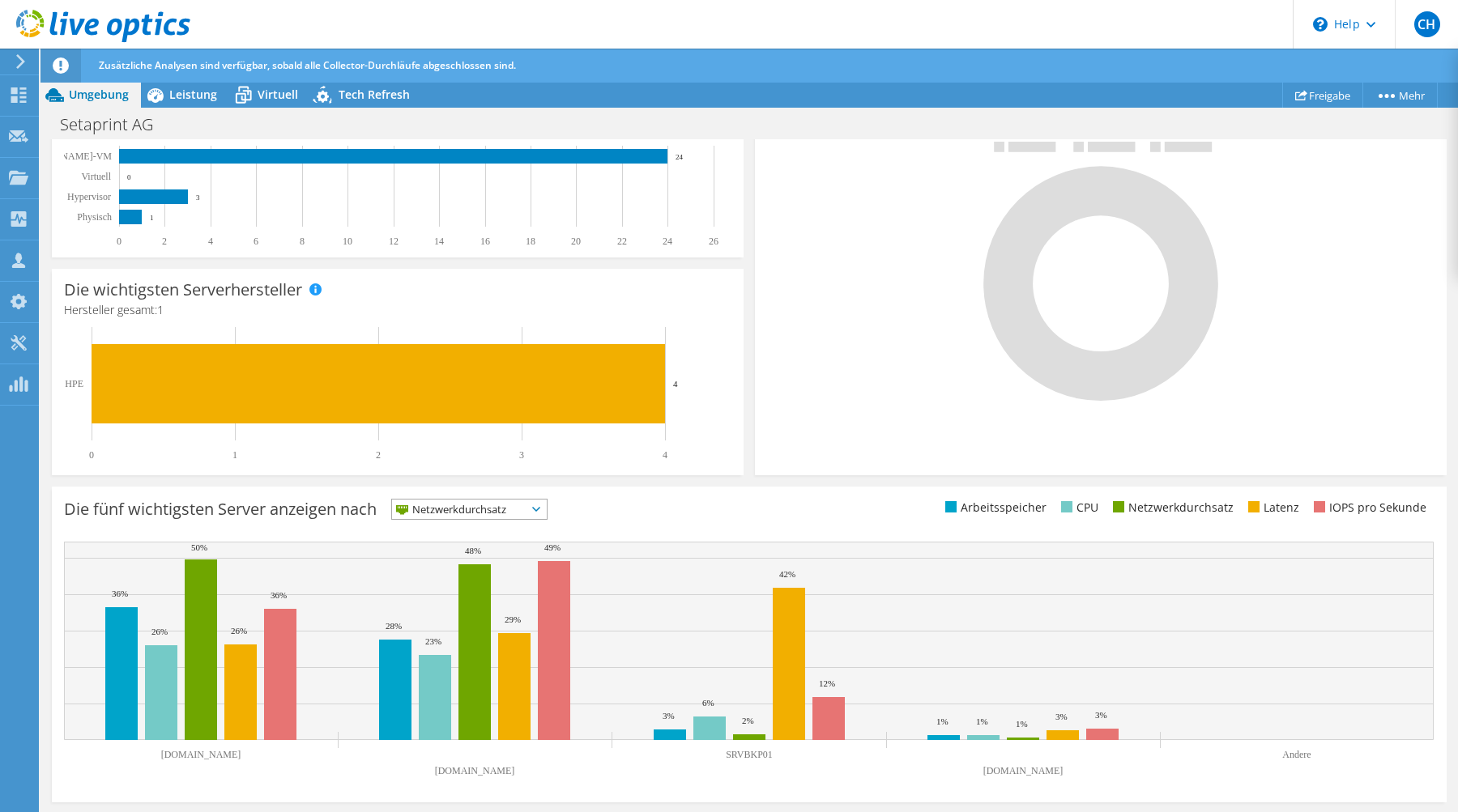
click at [625, 497] on div "Die fünf wichtigsten Server anzeigen nach Netzwerkdurchsatz IOPS pro Sekunde" at bounding box center [749, 645] width 1395 height 316
click at [528, 520] on div "Die fünf wichtigsten Server anzeigen nach Netzwerkdurchsatz IOPS pro Sekunde" at bounding box center [407, 512] width 685 height 27
click at [527, 508] on span "Netzwerkdurchsatz" at bounding box center [459, 509] width 135 height 19
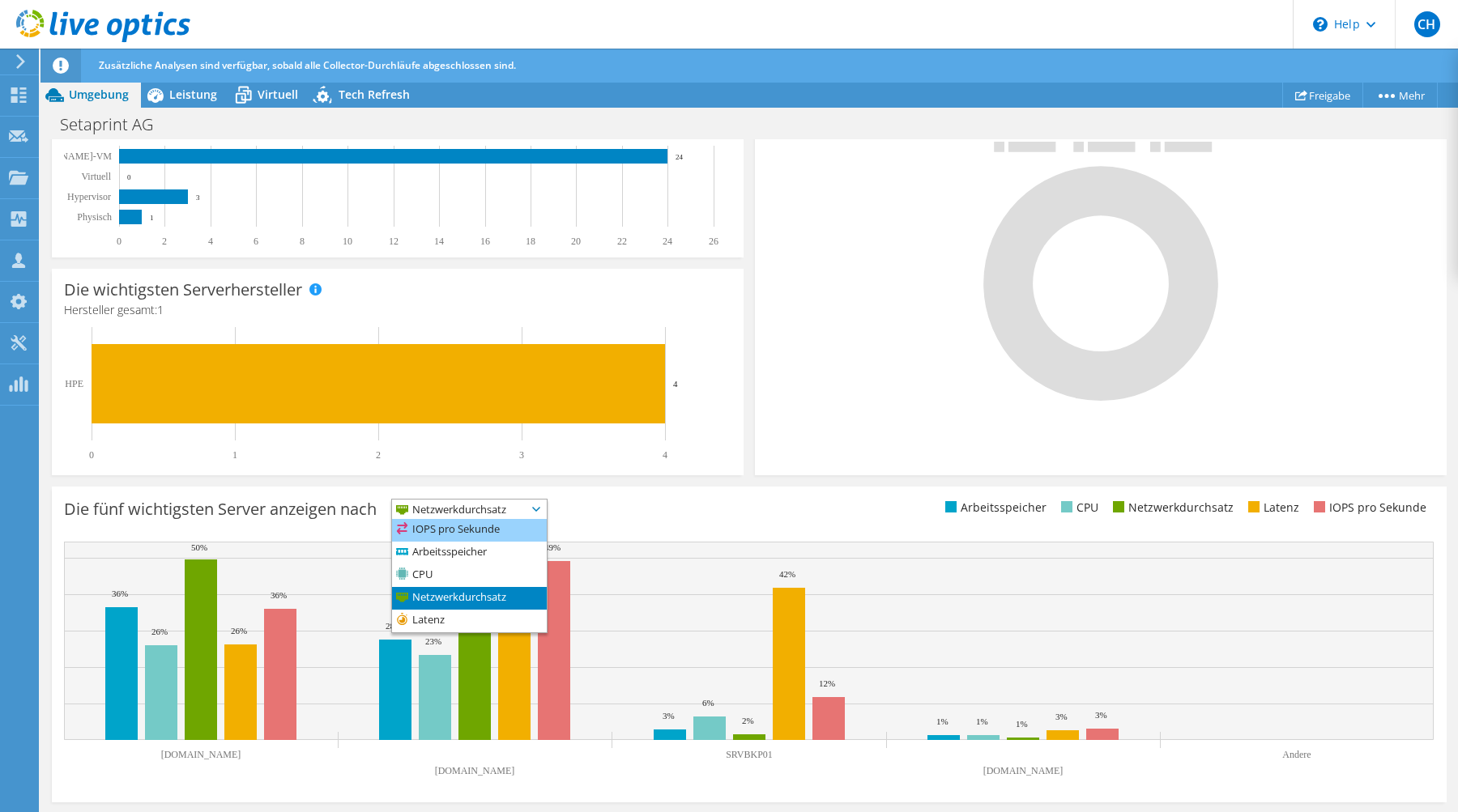
click at [488, 534] on li "IOPS pro Sekunde" at bounding box center [470, 529] width 155 height 22
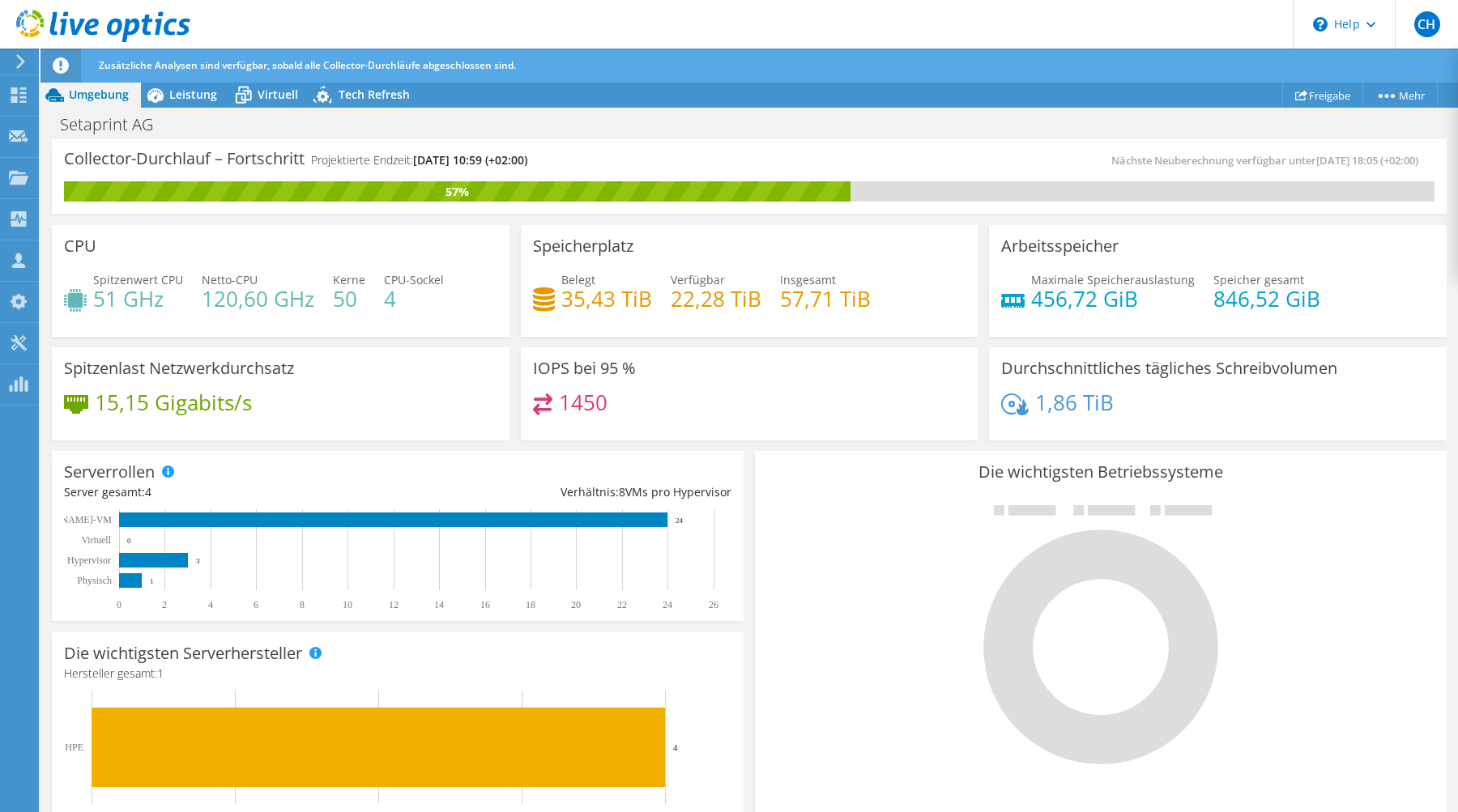
scroll to position [0, 0]
